Goal: Task Accomplishment & Management: Manage account settings

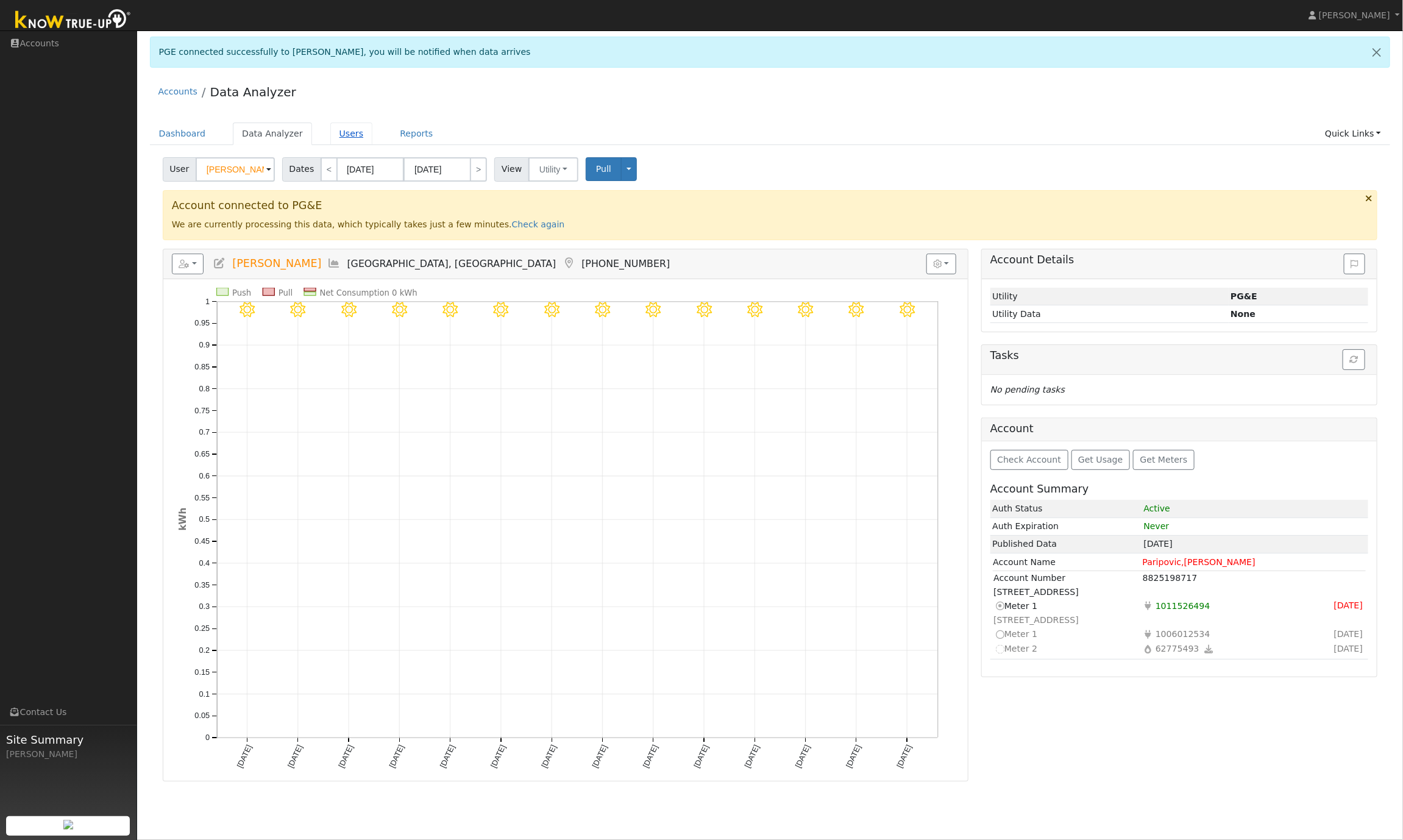
click at [344, 132] on link "Users" at bounding box center [352, 134] width 43 height 23
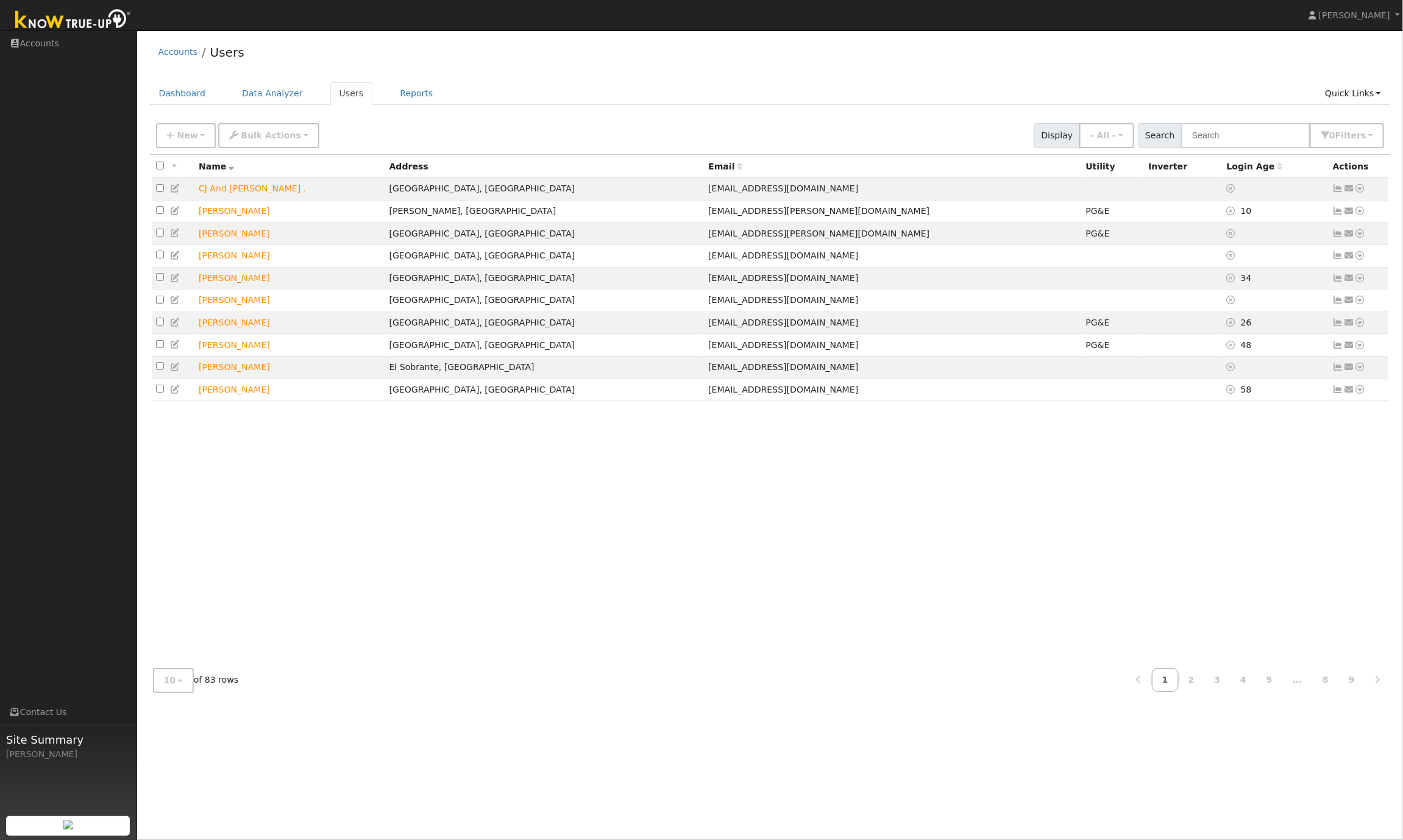
click at [666, 83] on ul "Dashboard Data Analyzer Users Reports Quick Links Quick Add Quick Connect Run a…" at bounding box center [771, 93] width 1241 height 23
click at [1224, 138] on input "text" at bounding box center [1246, 136] width 129 height 25
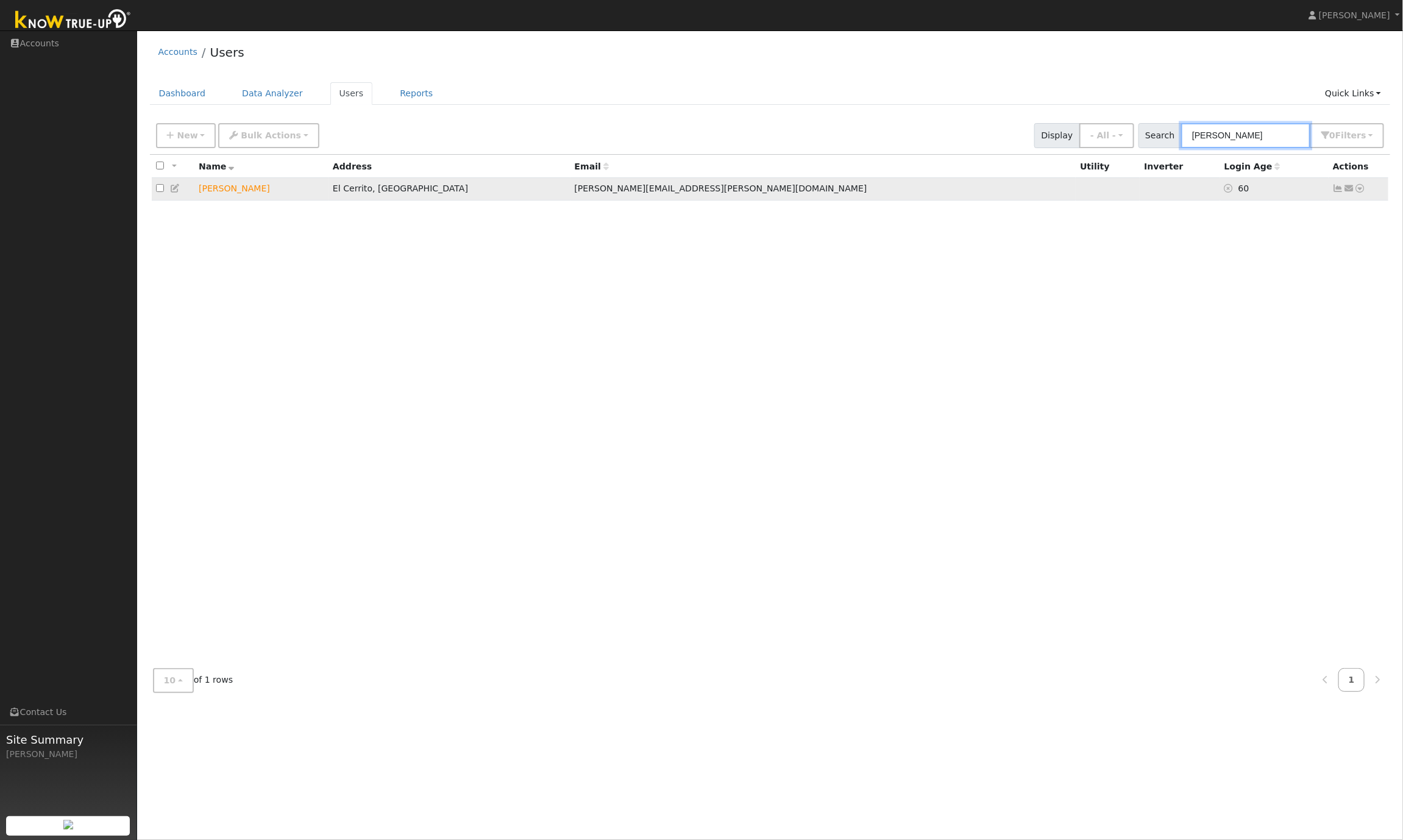
type input "lyons"
click at [1336, 190] on icon at bounding box center [1339, 188] width 11 height 8
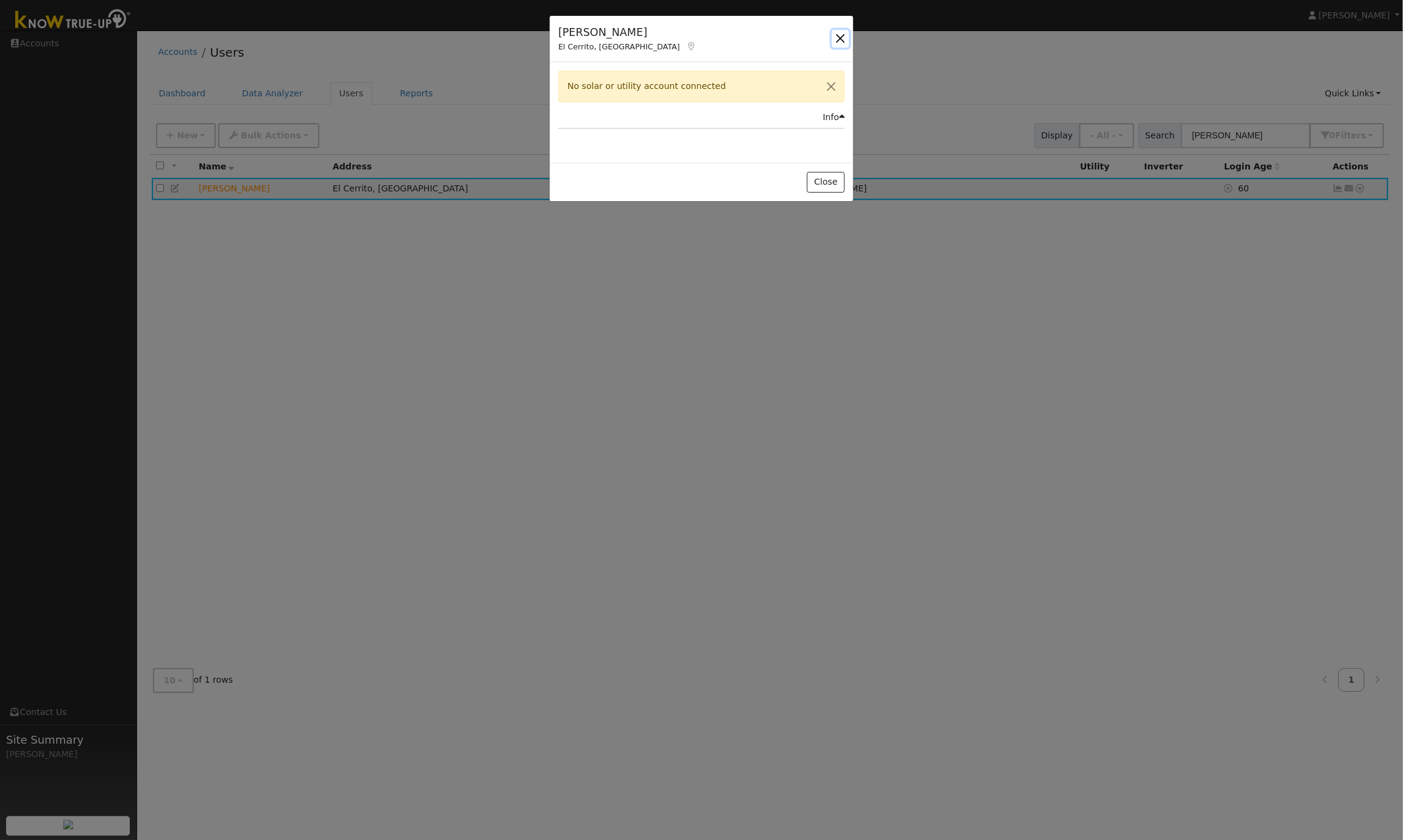
click at [837, 42] on button "button" at bounding box center [840, 38] width 17 height 17
